Goal: Feedback & Contribution: Contribute content

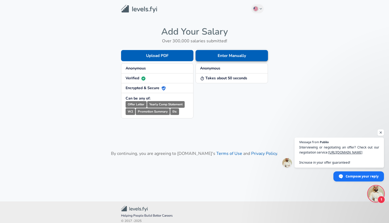
click at [222, 55] on button "Enter Manually" at bounding box center [232, 55] width 72 height 11
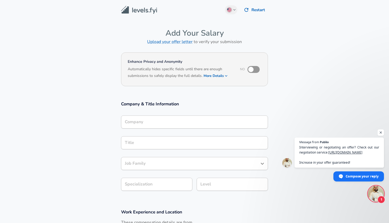
scroll to position [5, 0]
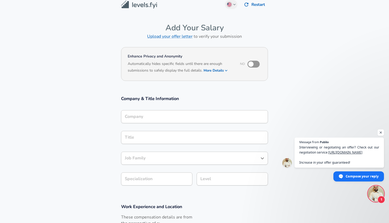
click at [161, 123] on div "Company" at bounding box center [194, 116] width 147 height 13
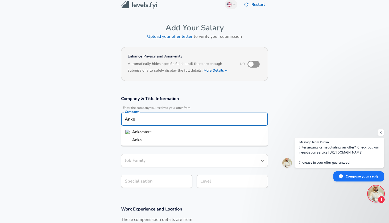
click at [142, 138] on li "Anko" at bounding box center [194, 140] width 147 height 8
type input "Anko"
click at [146, 141] on input "Title" at bounding box center [195, 140] width 142 height 8
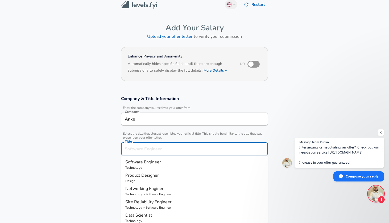
scroll to position [16, 0]
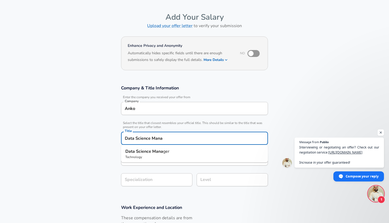
click at [147, 153] on strong "Science" at bounding box center [144, 152] width 16 height 6
type input "Data Science Manager"
click at [153, 178] on section "Company & Title Information Enter the company you received your offer from Comp…" at bounding box center [194, 139] width 389 height 120
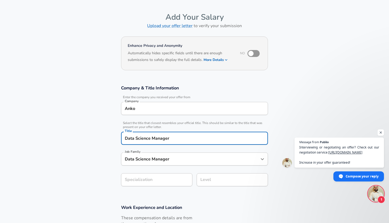
scroll to position [32, 0]
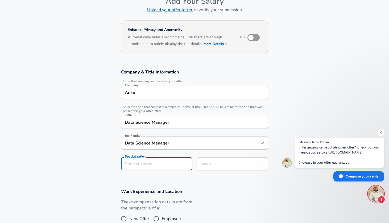
type input "DS"
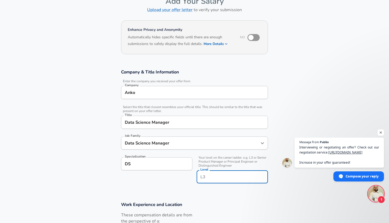
click at [203, 173] on input "Level" at bounding box center [232, 177] width 67 height 8
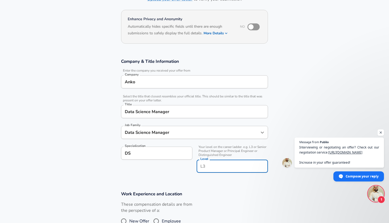
click at [215, 181] on section "Company & Title Information Enter the company you received your offer from Comp…" at bounding box center [194, 118] width 389 height 133
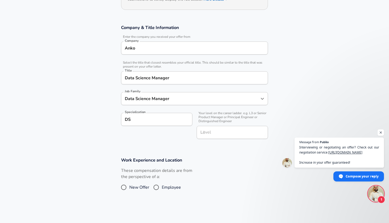
scroll to position [113, 0]
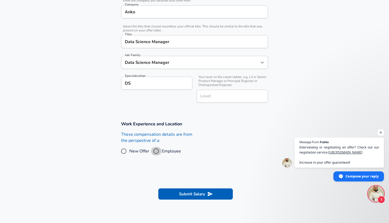
click at [157, 149] on input "Employee" at bounding box center [156, 151] width 11 height 9
radio input "true"
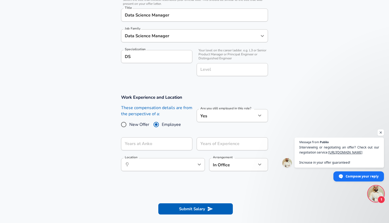
scroll to position [164, 0]
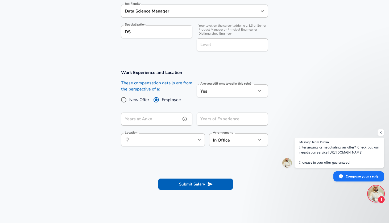
click at [170, 119] on input "Years at Anko" at bounding box center [151, 119] width 60 height 13
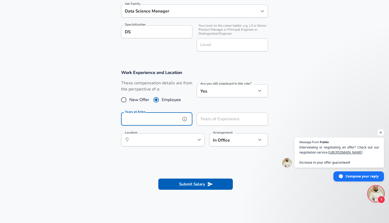
type input "5"
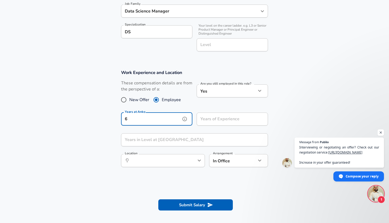
type input "6"
click at [176, 146] on input "Years in Level at [GEOGRAPHIC_DATA]" at bounding box center [188, 139] width 135 height 13
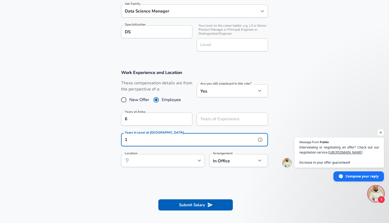
type input "1"
click at [152, 160] on input "Location" at bounding box center [157, 161] width 55 height 8
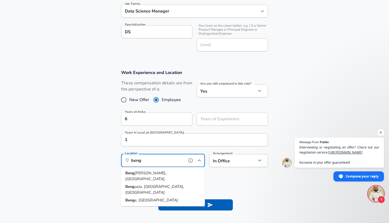
click at [146, 173] on span "[PERSON_NAME], [GEOGRAPHIC_DATA]" at bounding box center [145, 175] width 41 height 11
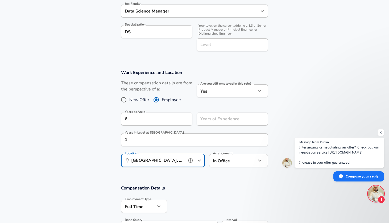
type input "[GEOGRAPHIC_DATA], [GEOGRAPHIC_DATA], [GEOGRAPHIC_DATA]"
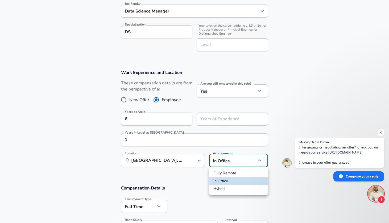
click at [225, 187] on li "Hybrid" at bounding box center [238, 189] width 59 height 8
type input "hybrid"
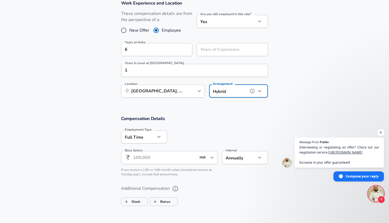
scroll to position [243, 0]
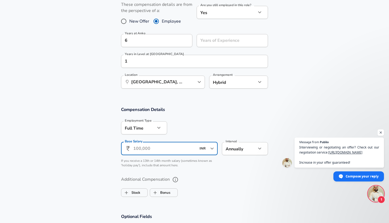
click at [185, 148] on input "Base Salary" at bounding box center [164, 148] width 63 height 13
click at [138, 148] on input "55,00,000" at bounding box center [164, 148] width 63 height 13
type input "53,00,000"
click at [199, 181] on label "Additional Compensation" at bounding box center [194, 179] width 147 height 9
click at [180, 181] on button "Additional Compensation" at bounding box center [175, 179] width 9 height 9
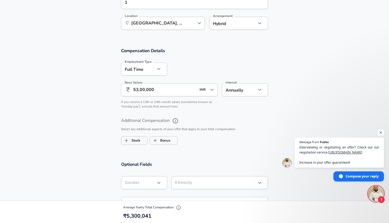
scroll to position [302, 0]
click at [172, 139] on span "Bonus" at bounding box center [163, 139] width 27 height 10
checkbox input "true"
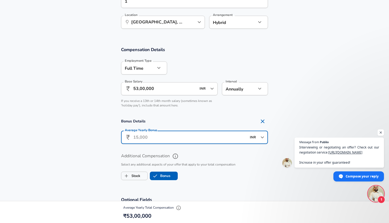
click at [171, 138] on input "Average Yearly Bonus" at bounding box center [189, 137] width 113 height 13
type input "8,00,000"
click at [199, 174] on ul "Stock Bonus" at bounding box center [194, 175] width 147 height 11
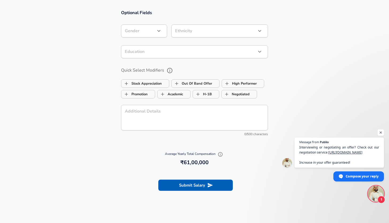
scroll to position [490, 0]
click at [197, 185] on button "Submit Salary" at bounding box center [195, 184] width 75 height 11
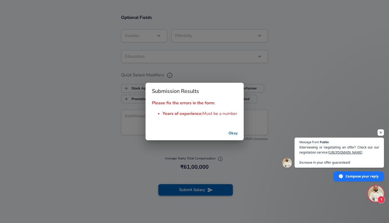
scroll to position [496, 0]
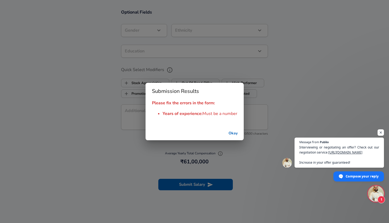
click at [234, 132] on button "Okay" at bounding box center [233, 134] width 17 height 10
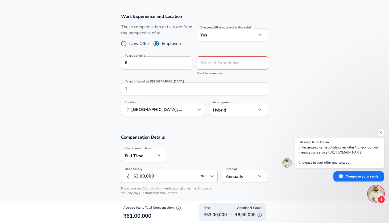
scroll to position [215, 0]
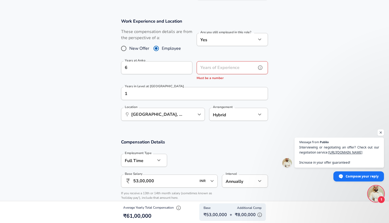
click at [216, 68] on div "Years of Experience Years of Experience Must be a number" at bounding box center [232, 71] width 71 height 20
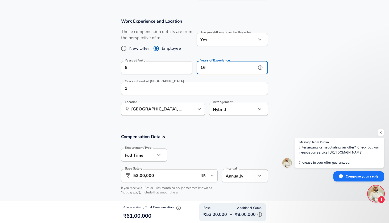
type input "16"
click at [279, 76] on section "Work Experience and Location These compensation details are from the perspectiv…" at bounding box center [194, 70] width 389 height 116
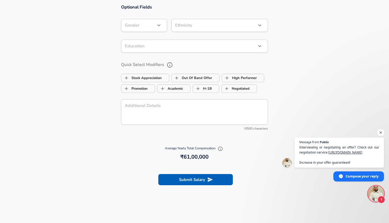
scroll to position [506, 0]
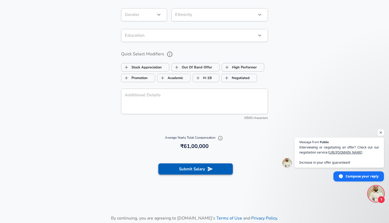
click at [205, 167] on button "Submit Salary" at bounding box center [195, 168] width 75 height 11
